Goal: Information Seeking & Learning: Learn about a topic

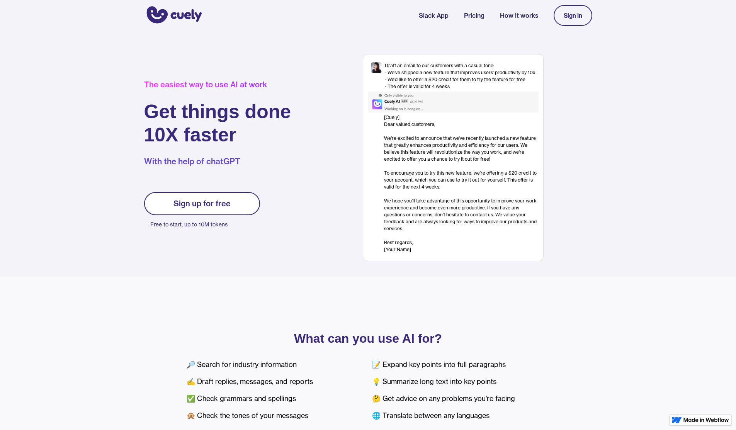
click at [532, 16] on link "How it works" at bounding box center [519, 15] width 38 height 9
click at [438, 17] on link "Slack App" at bounding box center [434, 15] width 30 height 9
click at [468, 19] on link "Pricing" at bounding box center [474, 15] width 20 height 9
